Goal: Task Accomplishment & Management: Use online tool/utility

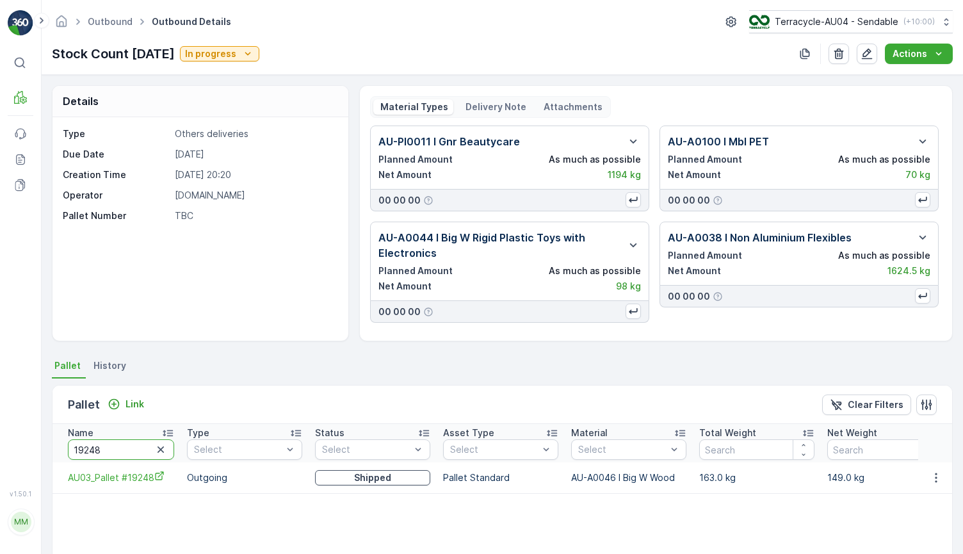
scroll to position [107, 0]
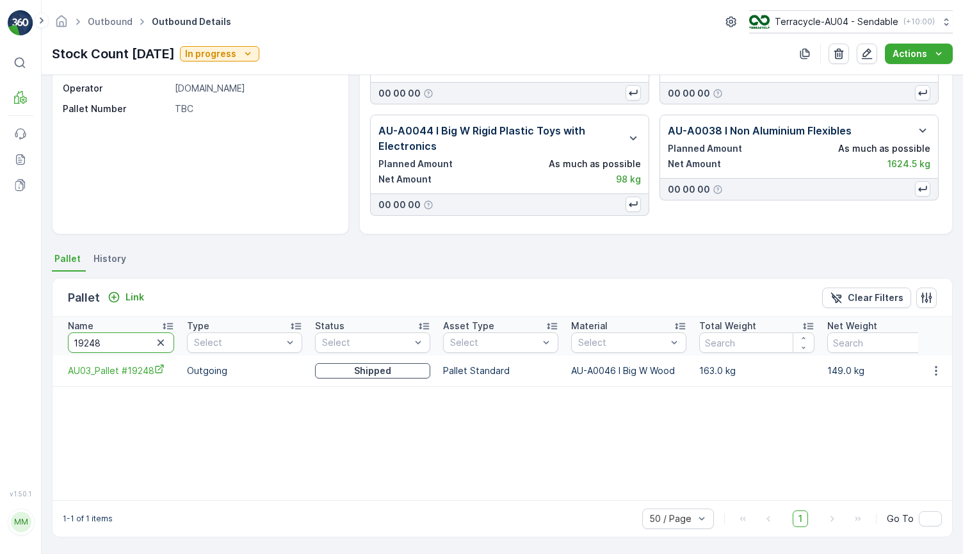
type input "DSA 30"
drag, startPoint x: 113, startPoint y: 339, endPoint x: 35, endPoint y: 337, distance: 78.1
click at [35, 337] on div "⌘B MRF Events Reports Documents v 1.50.1 MM MRF.AU04 [PERSON_NAME][EMAIL_ADDRES…" at bounding box center [481, 277] width 963 height 554
type input "22222"
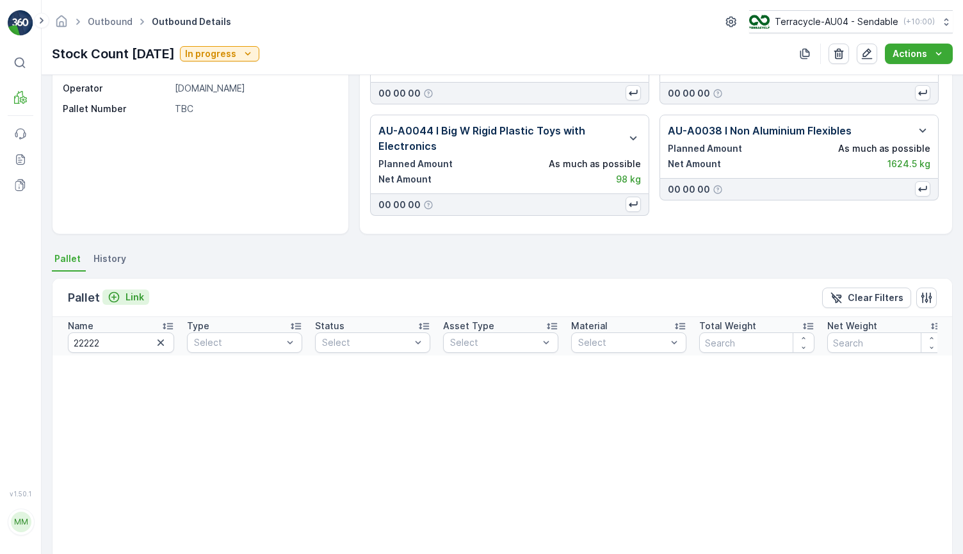
click at [127, 297] on p "Link" at bounding box center [134, 297] width 19 height 13
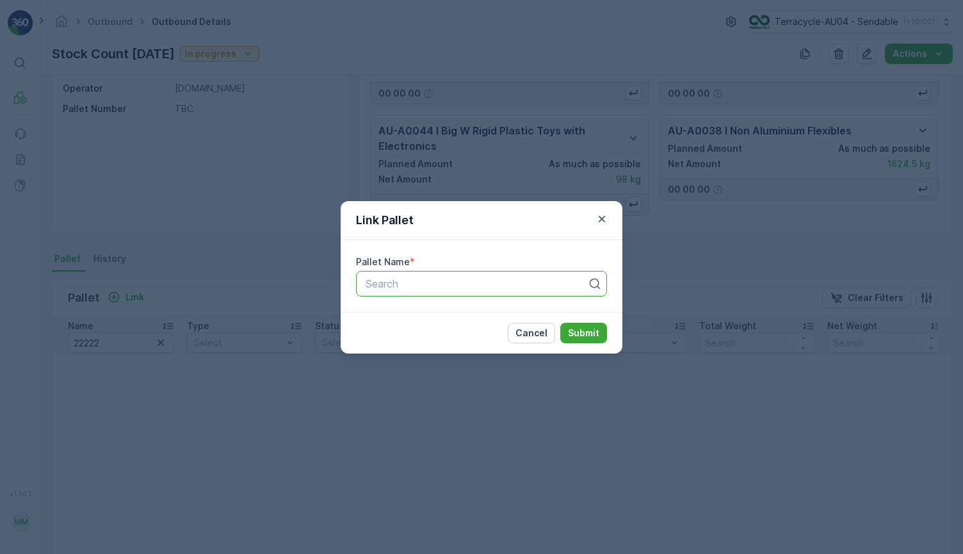
click at [430, 279] on div at bounding box center [476, 284] width 224 height 12
paste input "AU01_Pallet #22222"
type input "AU01_Pallet #22222"
click at [443, 314] on span "AU01_Pallet #22222" at bounding box center [411, 315] width 95 height 12
click at [604, 332] on button "Submit" at bounding box center [583, 333] width 47 height 20
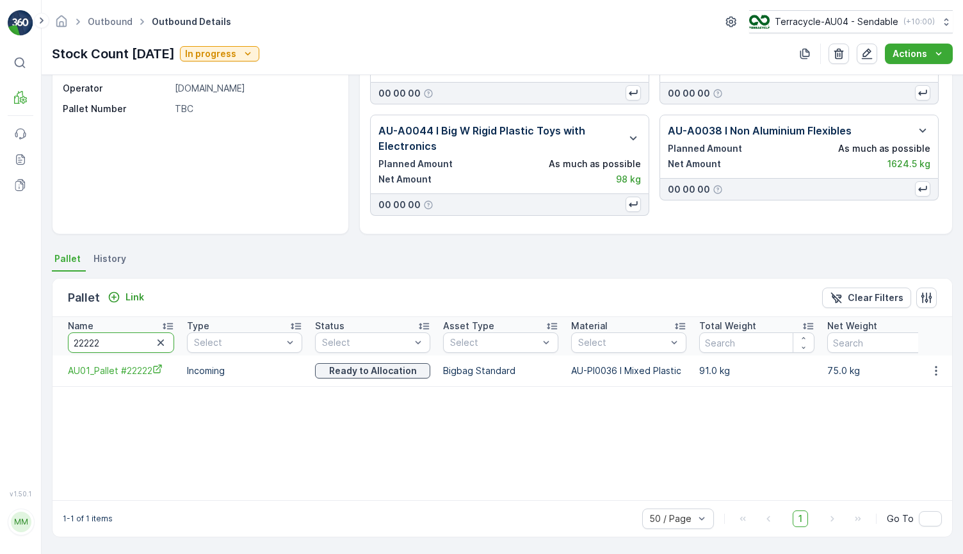
drag, startPoint x: 133, startPoint y: 346, endPoint x: 12, endPoint y: 317, distance: 125.1
click at [12, 318] on div "⌘B MRF Events Reports Documents v 1.50.1 MM MRF.AU04 [PERSON_NAME][EMAIL_ADDRES…" at bounding box center [481, 277] width 963 height 554
type input "dsa 2"
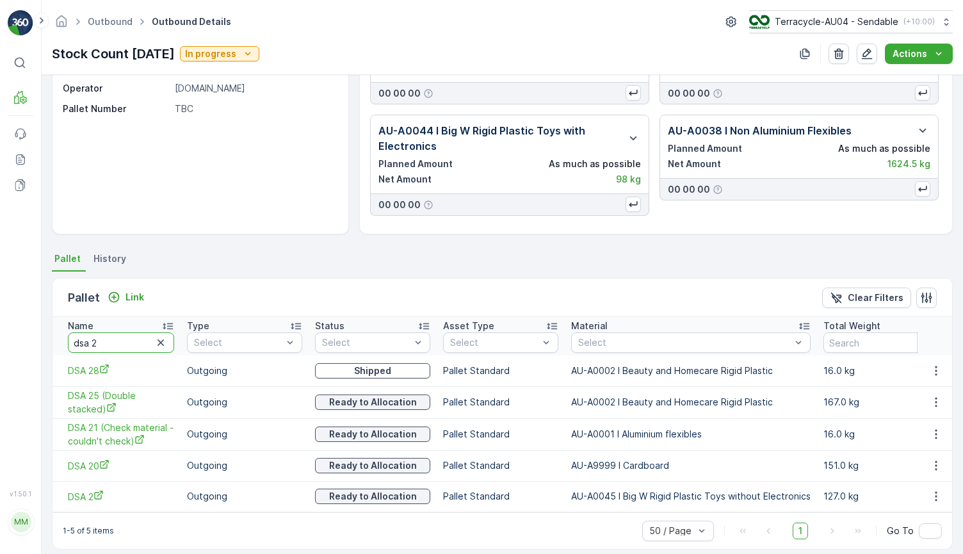
drag, startPoint x: 120, startPoint y: 349, endPoint x: -20, endPoint y: 314, distance: 144.4
click at [0, 314] on html "⌘B MRF Events Reports Documents v 1.50.1 MM MRF.AU04 [PERSON_NAME][EMAIL_ADDRES…" at bounding box center [481, 277] width 963 height 554
type input "22459"
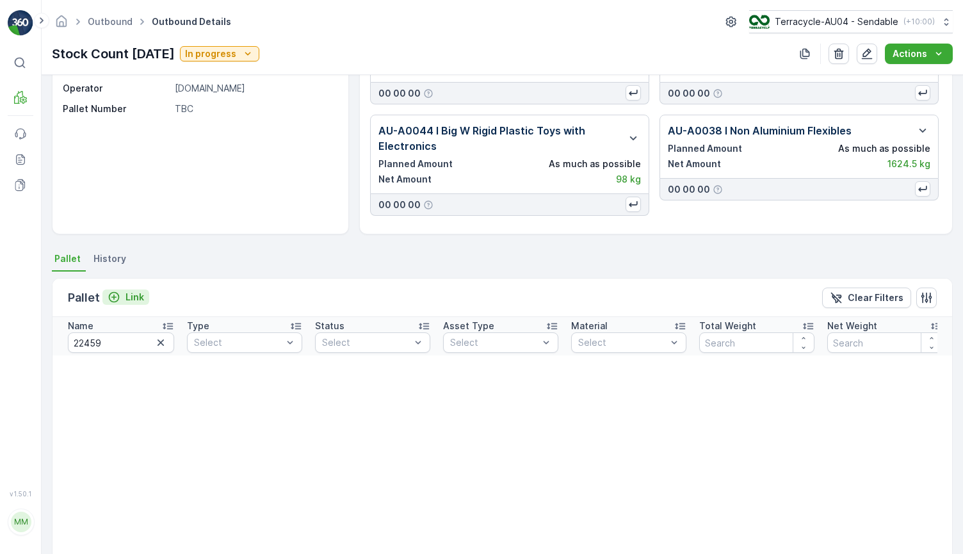
click at [131, 293] on p "Link" at bounding box center [134, 297] width 19 height 13
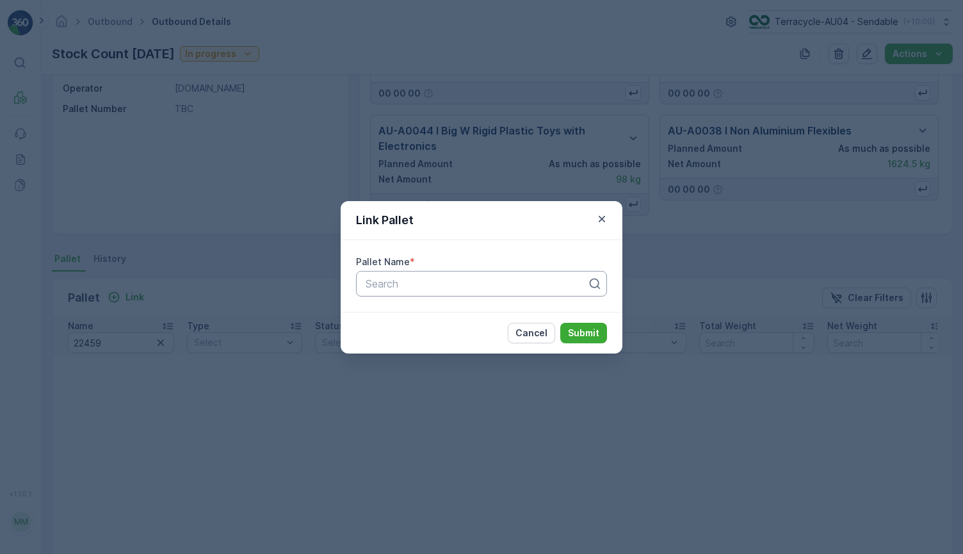
click at [389, 285] on div at bounding box center [476, 284] width 224 height 12
paste input "AU03_Pallet #22459"
type input "AU03_Pallet #22459"
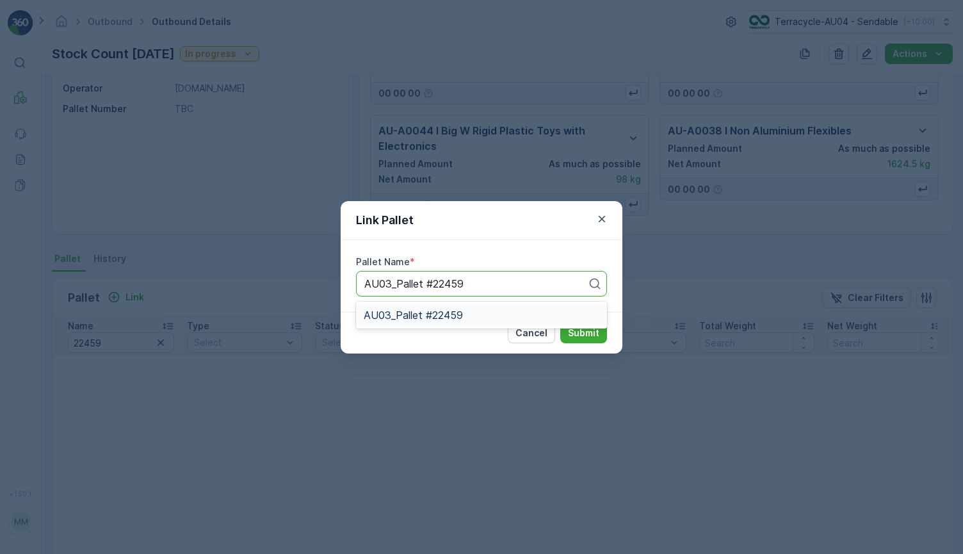
click at [503, 309] on div "AU03_Pallet #22459" at bounding box center [482, 315] width 236 height 12
click at [561, 334] on button "Submit" at bounding box center [583, 333] width 47 height 20
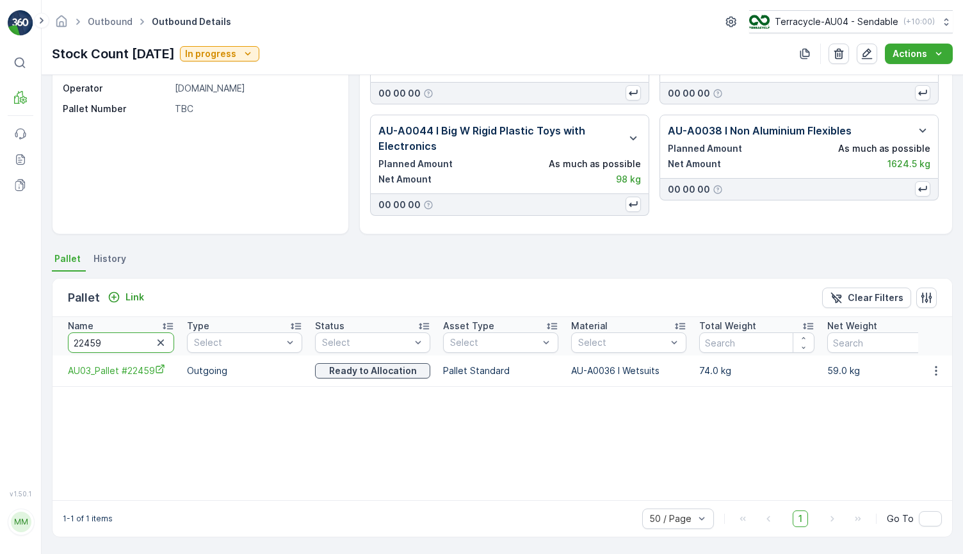
drag, startPoint x: 141, startPoint y: 344, endPoint x: 55, endPoint y: 348, distance: 86.5
click at [55, 348] on th "Name 22459" at bounding box center [116, 336] width 128 height 38
click at [90, 348] on input "22459" at bounding box center [121, 342] width 106 height 20
type input "15575"
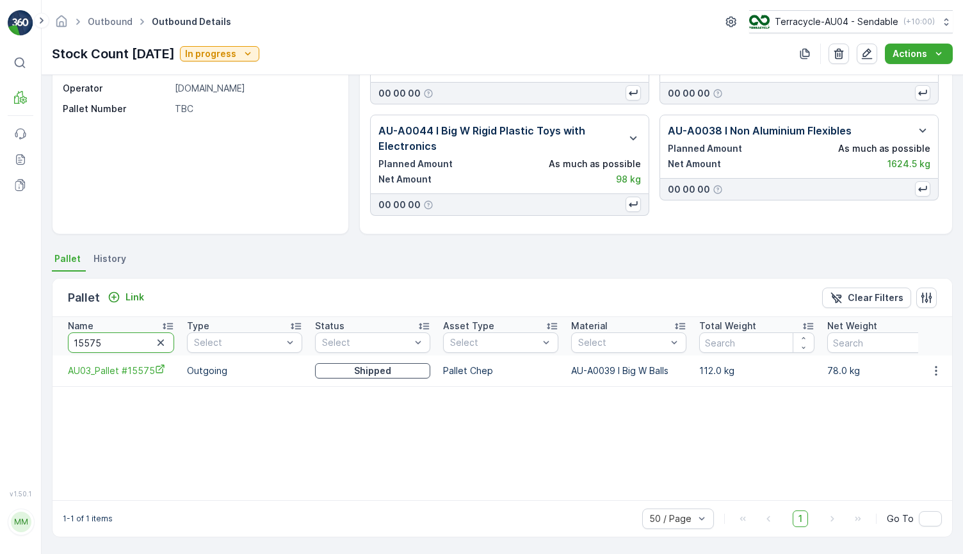
drag, startPoint x: 128, startPoint y: 341, endPoint x: 19, endPoint y: 338, distance: 108.9
click at [19, 338] on div "⌘B MRF Events Reports Documents v 1.50.1 MM MRF.AU04 [PERSON_NAME][EMAIL_ADDRES…" at bounding box center [481, 277] width 963 height 554
type input "22548"
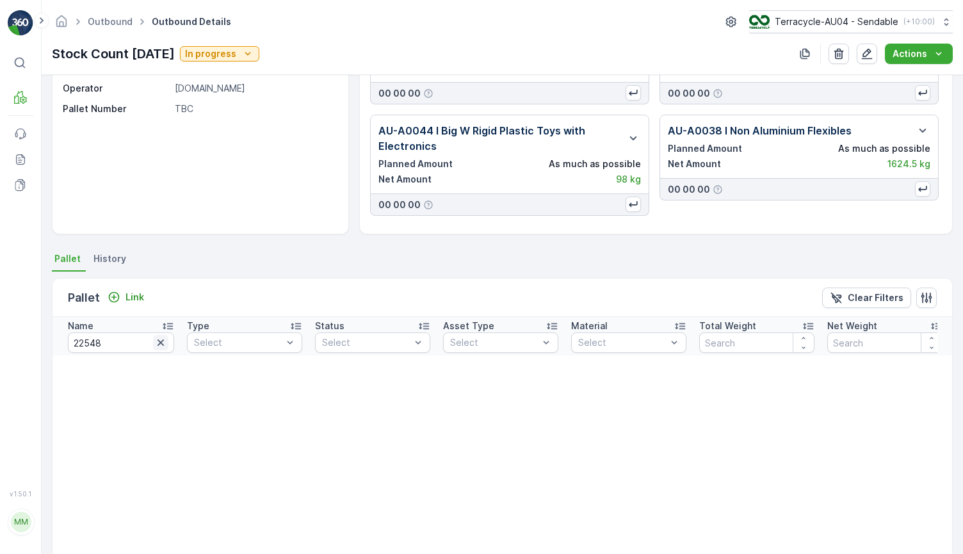
click at [157, 343] on icon "button" at bounding box center [160, 342] width 13 height 13
click at [129, 340] on input "text" at bounding box center [121, 342] width 106 height 20
paste input "AU3_Pallet #2254"
type input "AU3_Pallet #2254"
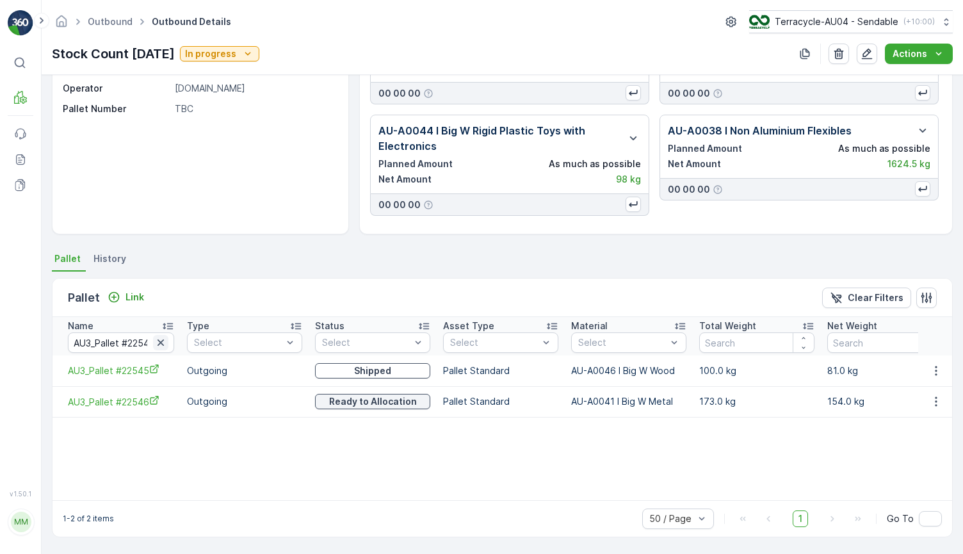
click at [161, 346] on icon "button" at bounding box center [160, 342] width 13 height 13
type input "1026"
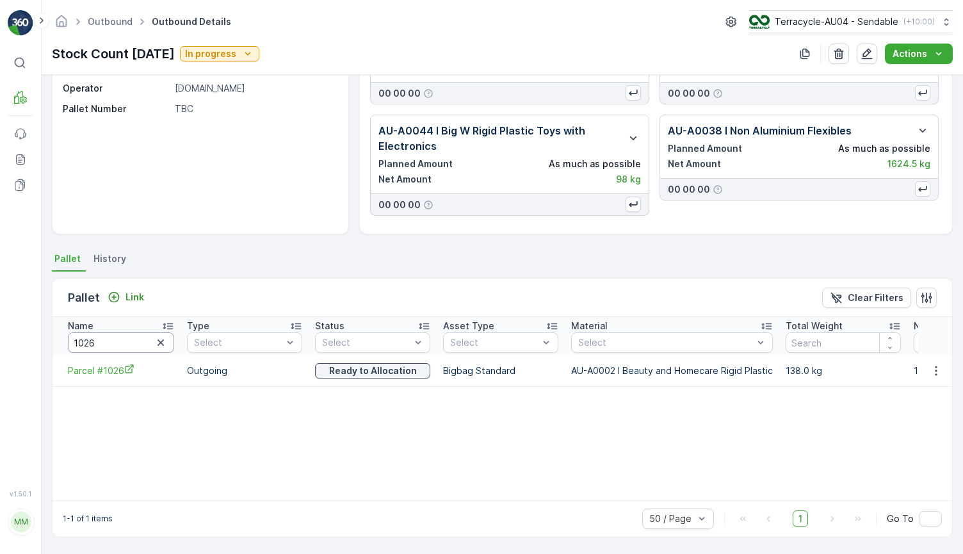
click at [97, 342] on input "1026" at bounding box center [121, 342] width 106 height 20
type input "747"
click at [110, 346] on input "747" at bounding box center [121, 342] width 106 height 20
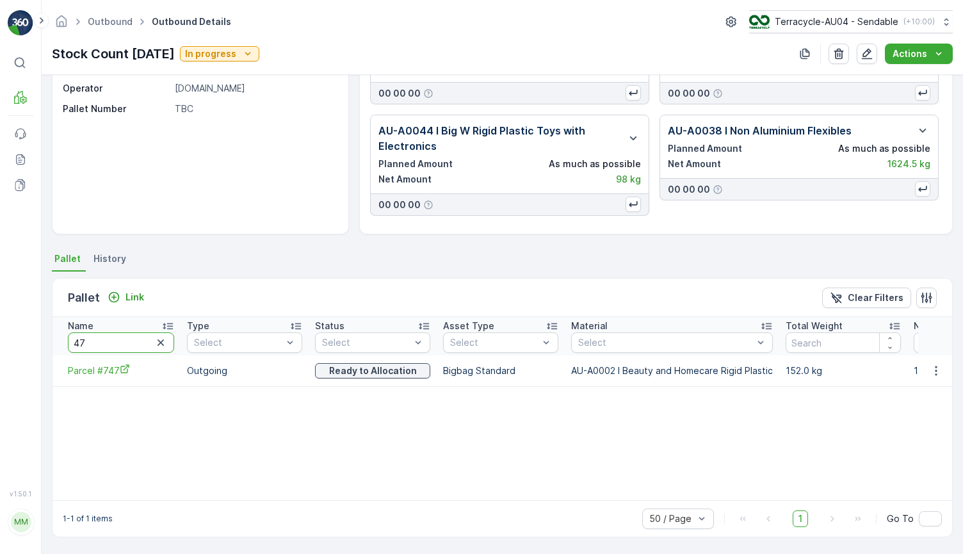
type input "476"
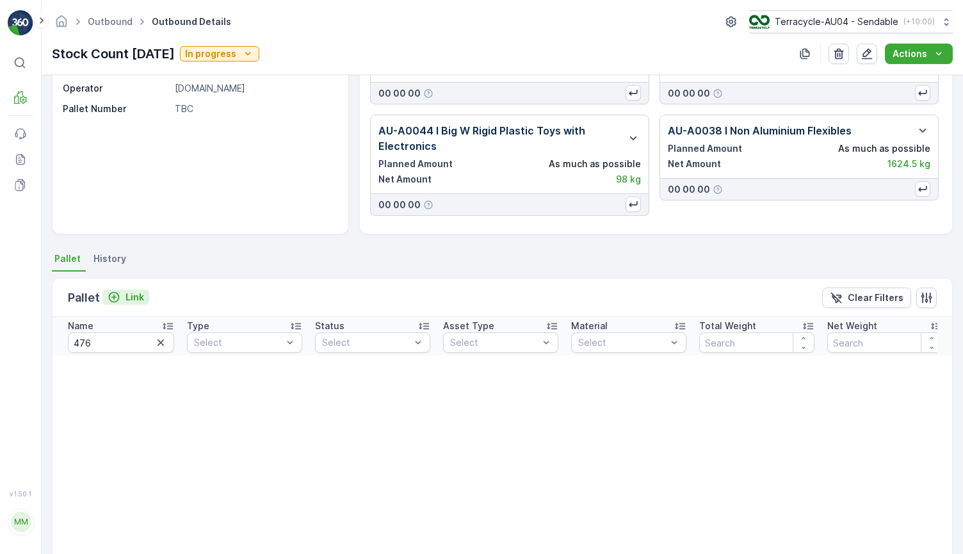
click at [126, 294] on p "Link" at bounding box center [134, 297] width 19 height 13
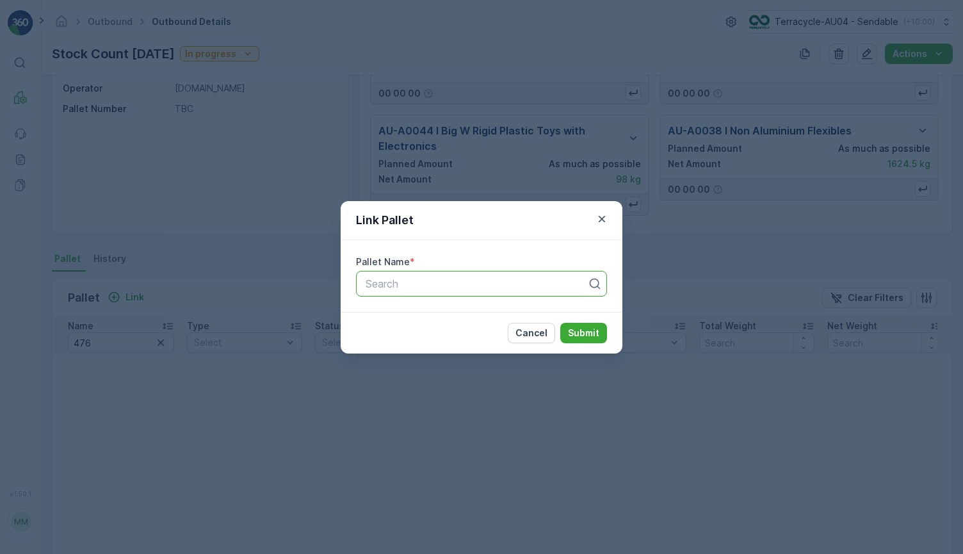
click at [365, 288] on input "text" at bounding box center [365, 284] width 3 height 12
paste input "Parcel #476"
type input "Parcel #476"
click at [433, 310] on div "Parcel #476" at bounding box center [482, 315] width 236 height 12
click at [586, 330] on p "Submit" at bounding box center [583, 332] width 31 height 13
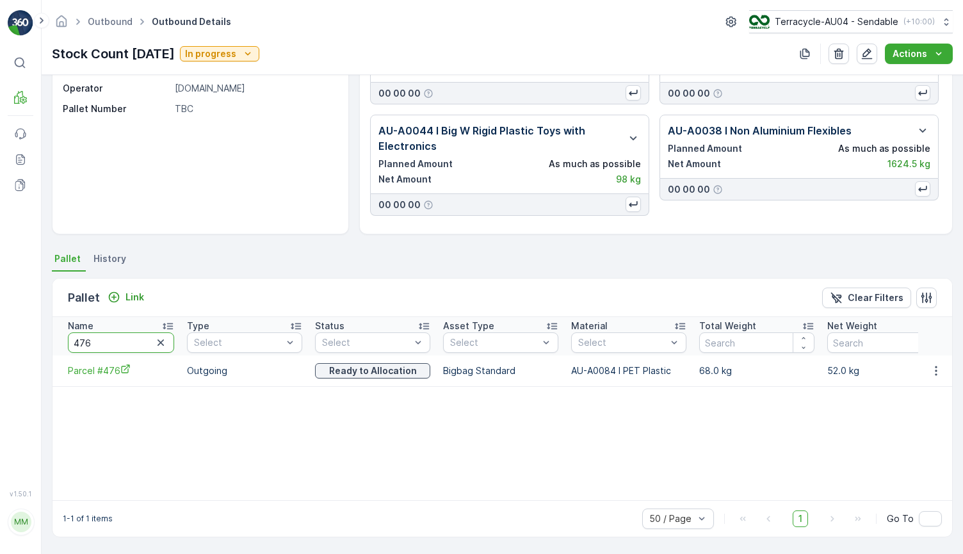
drag, startPoint x: 136, startPoint y: 339, endPoint x: -28, endPoint y: 328, distance: 164.9
click at [0, 328] on html "⌘B MRF Events Reports Documents v 1.50.1 MM MRF.AU04 [PERSON_NAME][EMAIL_ADDRES…" at bounding box center [481, 277] width 963 height 554
type input "772"
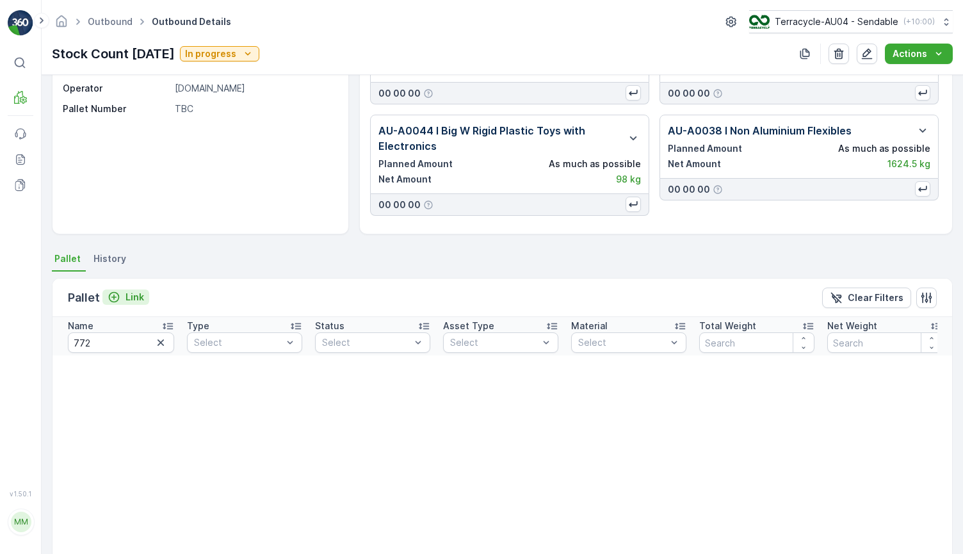
click at [134, 293] on p "Link" at bounding box center [134, 297] width 19 height 13
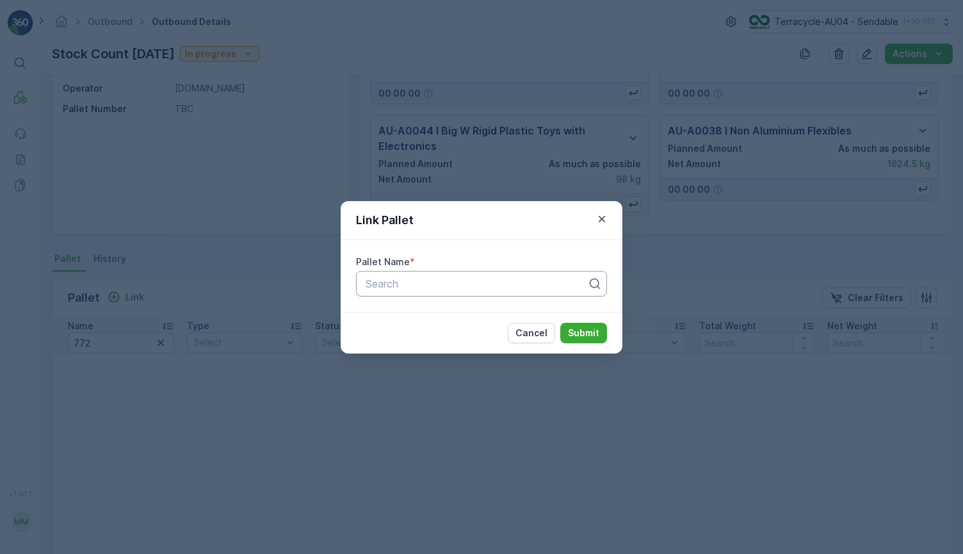
click at [402, 268] on div "Pallet Name * Search" at bounding box center [481, 275] width 251 height 41
click at [405, 282] on div at bounding box center [476, 284] width 224 height 12
paste input "Parcel #772"
type input "Parcel #772"
click at [429, 319] on div "Parcel #772" at bounding box center [482, 315] width 236 height 12
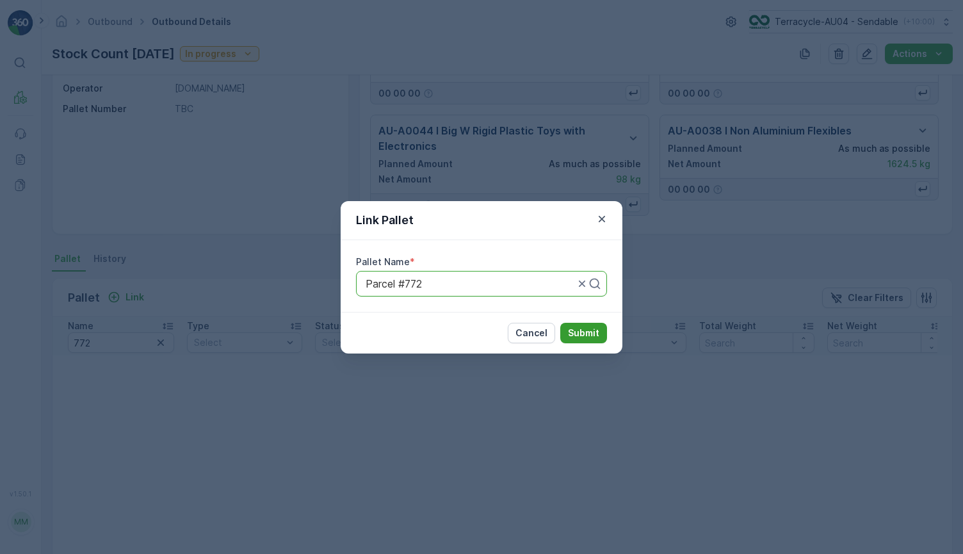
click at [589, 332] on p "Submit" at bounding box center [583, 332] width 31 height 13
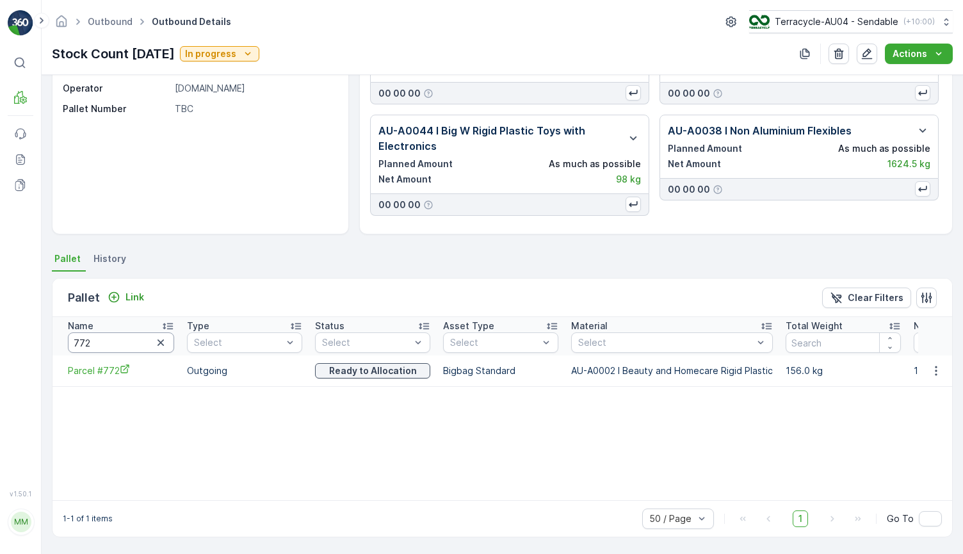
click at [117, 346] on input "772" at bounding box center [121, 342] width 106 height 20
type input "1034"
